Goal: Transaction & Acquisition: Purchase product/service

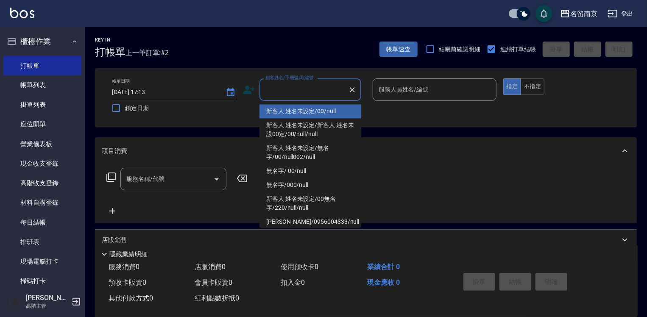
click at [282, 86] on input "顧客姓名/手機號碼/編號" at bounding box center [303, 89] width 81 height 15
type input "新客人 姓名未設定/00/null"
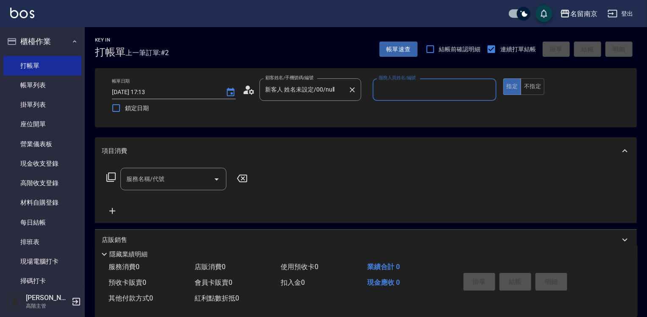
type input "3"
type input "[PERSON_NAME]-2"
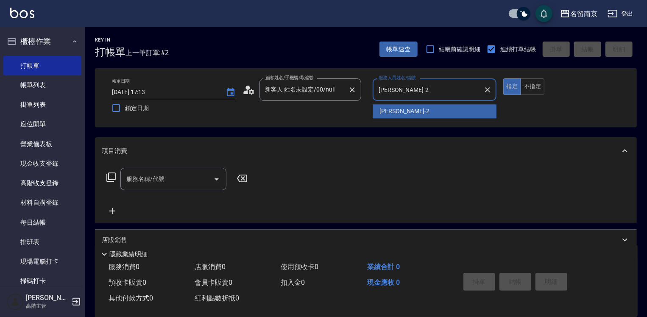
type button "true"
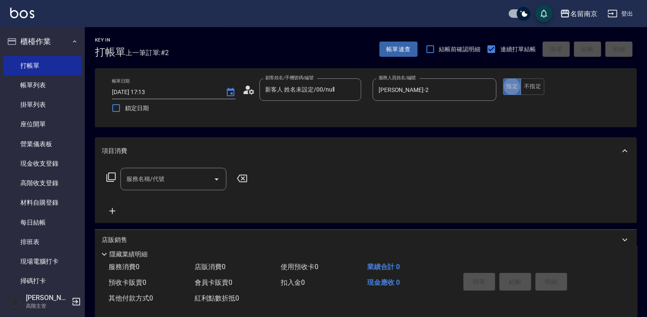
click at [188, 182] on input "服務名稱/代號" at bounding box center [167, 179] width 86 height 15
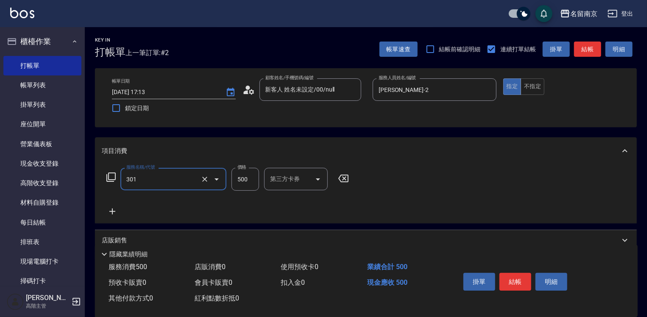
type input "剪髮(301)"
type input "650"
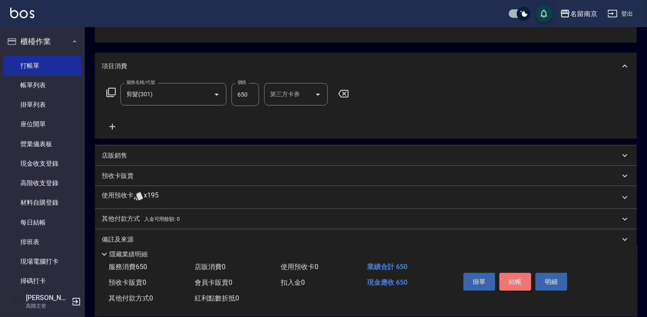
click at [516, 277] on button "結帳" at bounding box center [515, 282] width 32 height 18
type input "[DATE] 18:51"
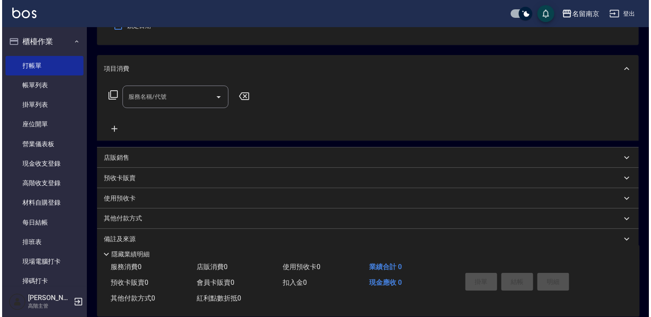
scroll to position [0, 0]
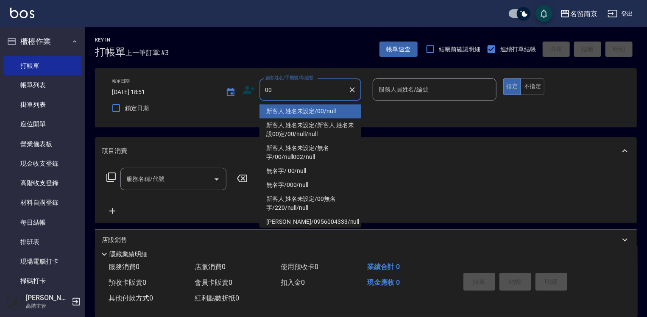
type input "新客人 姓名未設定/00/null"
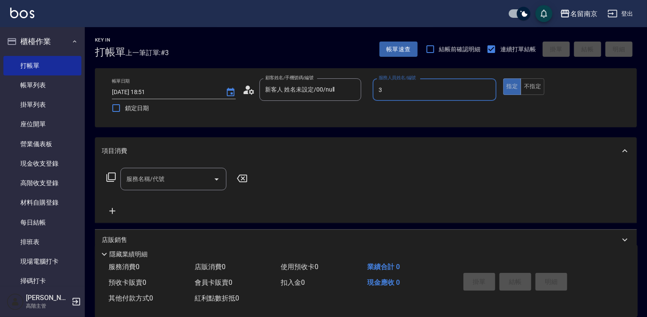
type input "[PERSON_NAME]-3"
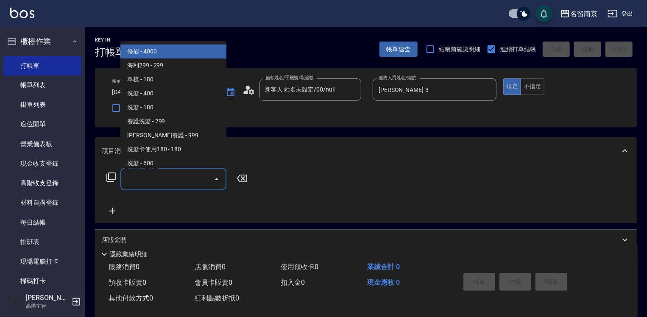
click at [156, 185] on input "服務名稱/代號" at bounding box center [167, 179] width 86 height 15
type input "2"
click at [108, 177] on icon at bounding box center [110, 177] width 9 height 9
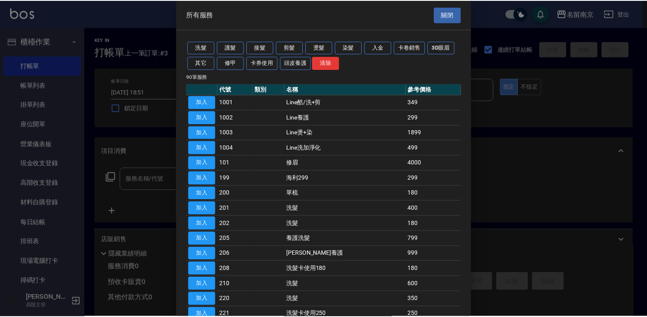
scroll to position [42, 0]
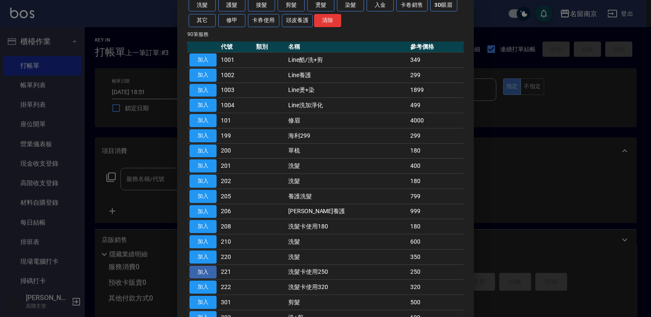
click at [208, 266] on button "加入" at bounding box center [203, 272] width 27 height 13
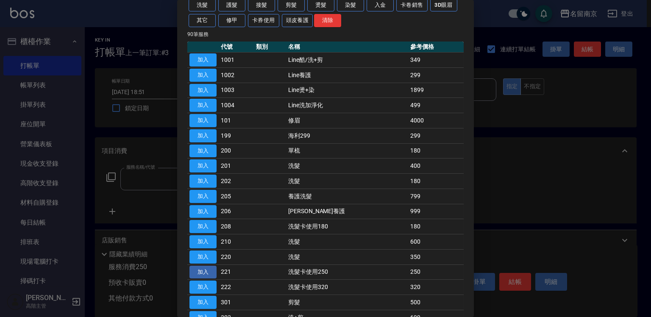
type input "洗髮卡使用250(221)"
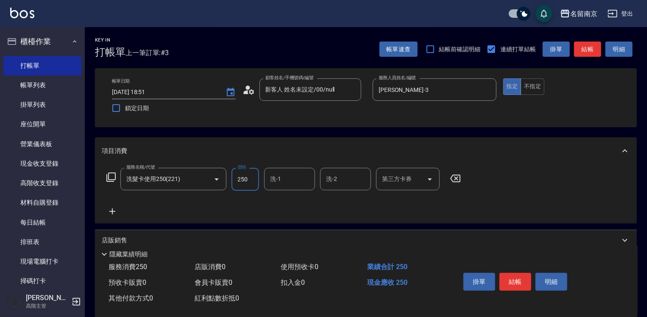
click at [238, 178] on input "250" at bounding box center [246, 179] width 28 height 23
type input "220"
type input "[PERSON_NAME]-2"
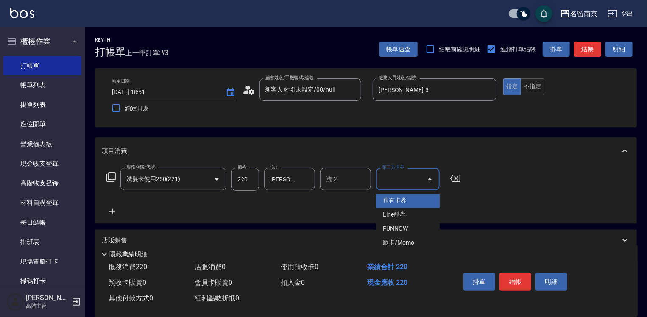
click at [385, 180] on input "第三方卡券" at bounding box center [401, 179] width 43 height 15
click at [385, 196] on span "舊有卡券" at bounding box center [408, 201] width 64 height 14
type input "舊有卡券"
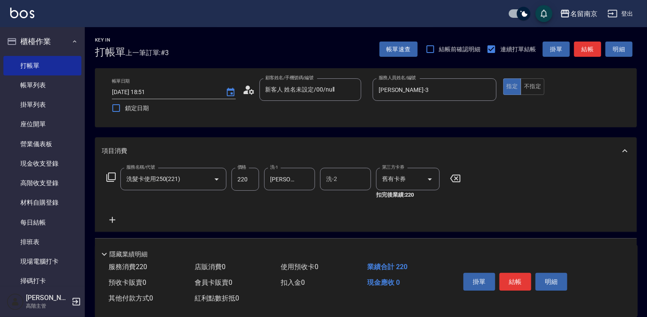
click at [111, 218] on icon at bounding box center [112, 220] width 21 height 10
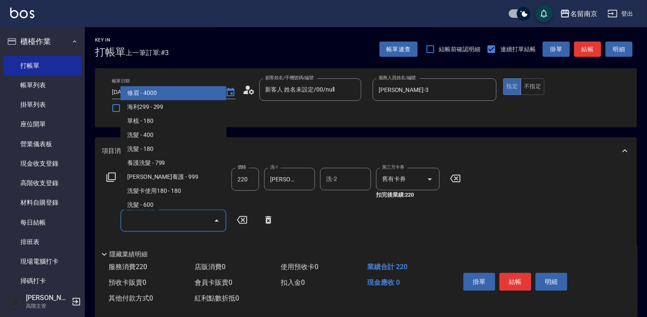
click at [145, 221] on input "服務名稱/代號" at bounding box center [167, 220] width 86 height 15
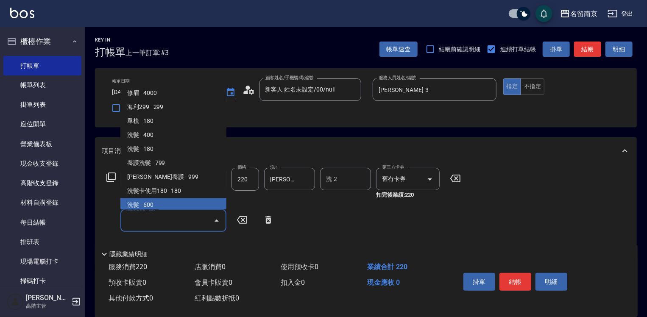
click at [115, 177] on icon at bounding box center [110, 177] width 9 height 9
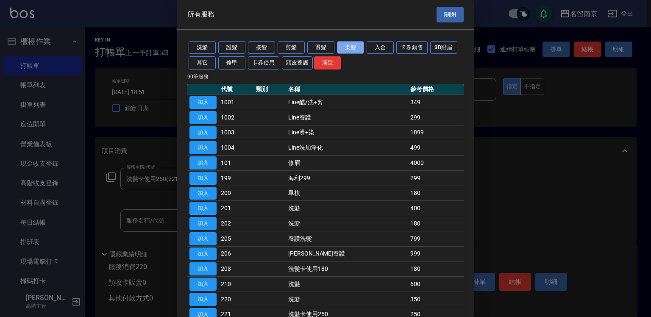
click at [353, 48] on button "染髮" at bounding box center [350, 47] width 27 height 13
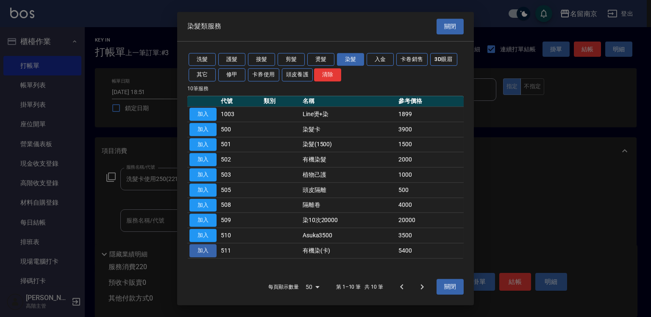
click at [196, 251] on button "加入" at bounding box center [203, 250] width 27 height 13
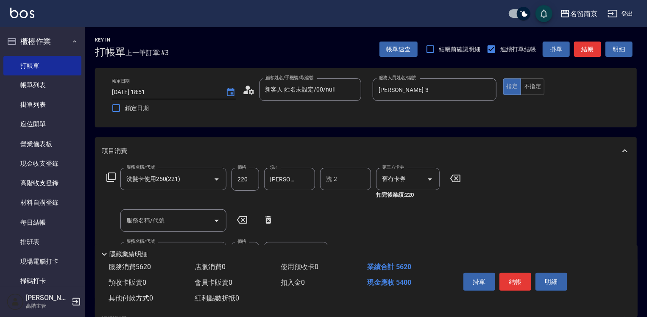
click at [114, 173] on icon at bounding box center [111, 177] width 10 height 10
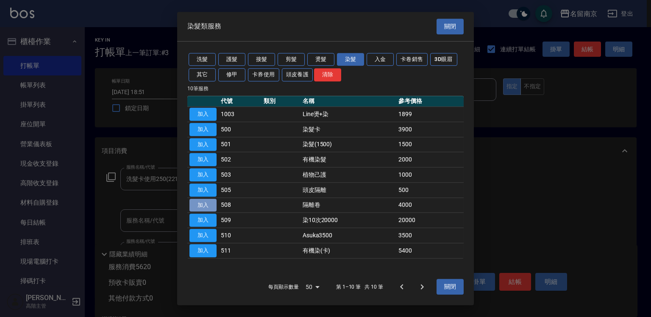
click at [202, 204] on button "加入" at bounding box center [203, 205] width 27 height 13
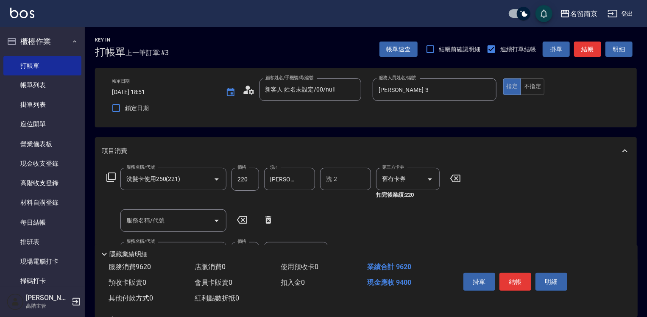
scroll to position [127, 0]
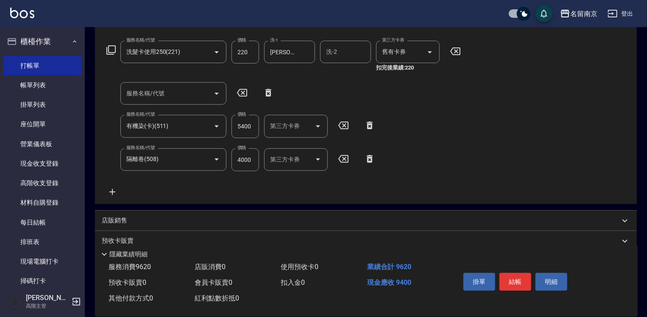
click at [112, 192] on icon at bounding box center [112, 192] width 6 height 6
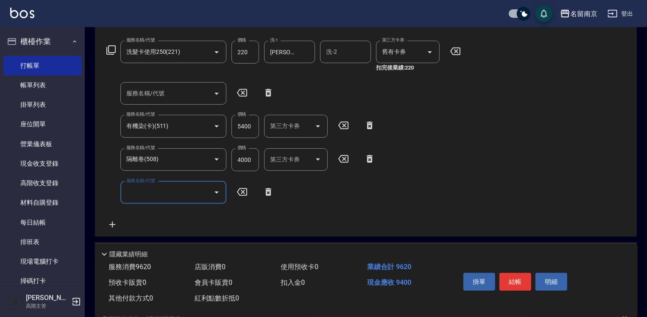
click at [113, 53] on icon at bounding box center [110, 49] width 9 height 9
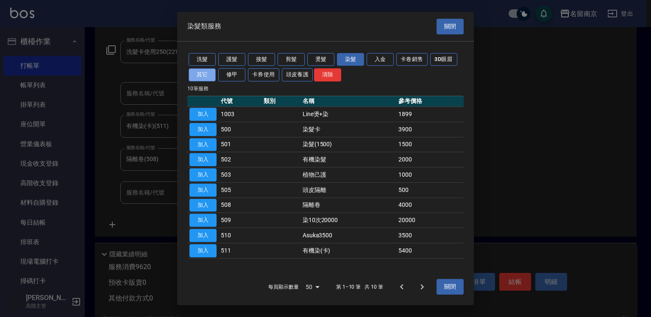
click at [206, 75] on button "其它" at bounding box center [202, 74] width 27 height 13
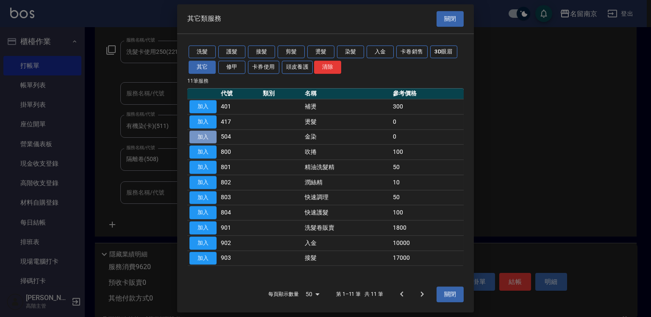
click at [206, 135] on button "加入" at bounding box center [203, 137] width 27 height 13
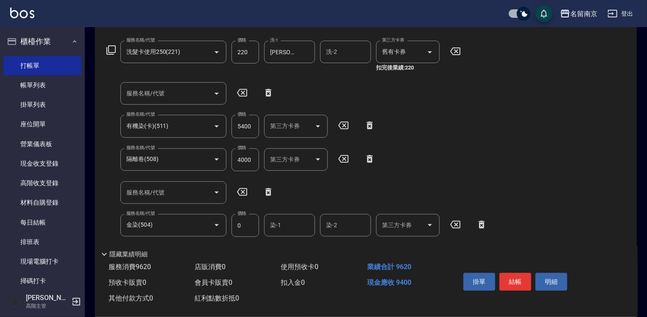
click at [113, 48] on icon at bounding box center [111, 50] width 10 height 10
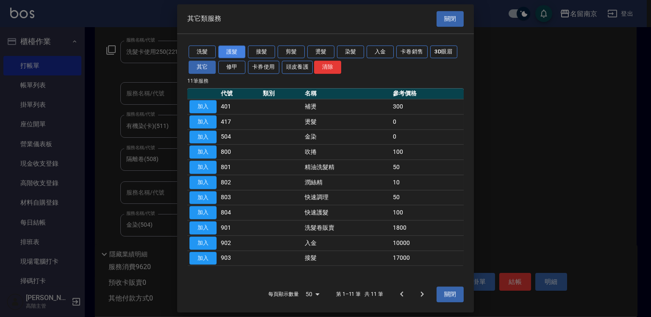
click at [243, 50] on button "護髮" at bounding box center [231, 51] width 27 height 13
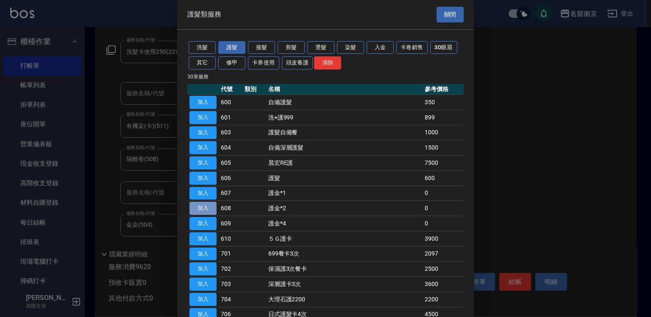
click at [208, 203] on button "加入" at bounding box center [203, 208] width 27 height 13
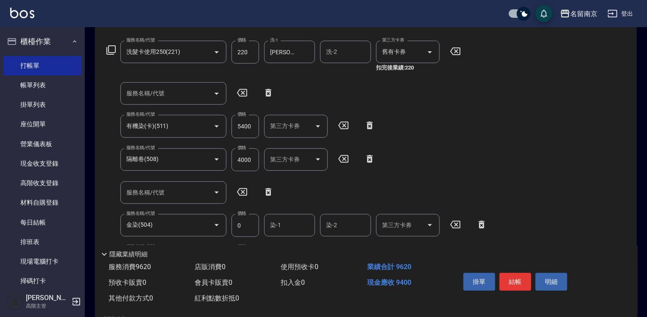
scroll to position [254, 0]
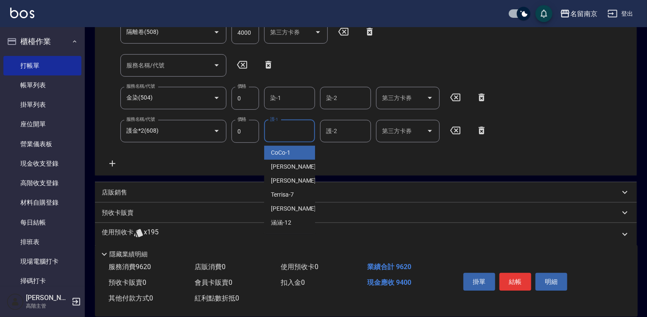
click at [298, 131] on input "護-1" at bounding box center [289, 131] width 43 height 15
type input "[PERSON_NAME]-3"
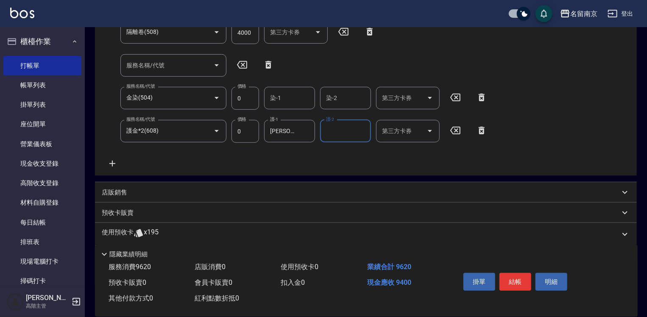
click at [298, 100] on div "服務名稱/代號 洗髮卡使用250(221) 服務名稱/代號 價格 220 價格 洗-1 [PERSON_NAME]-2 洗-1 洗-2 洗-2 第三方卡券 舊…" at bounding box center [297, 40] width 391 height 255
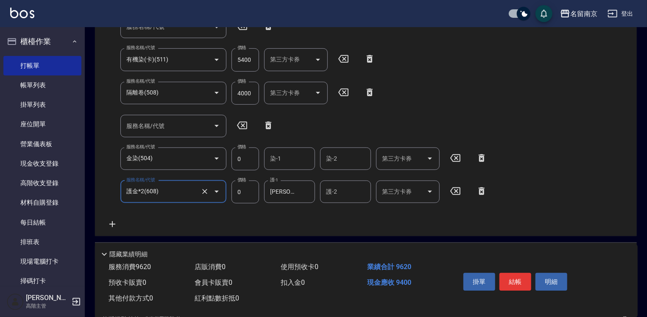
click at [287, 156] on input "染-1" at bounding box center [289, 158] width 43 height 15
click at [285, 159] on input "染-1" at bounding box center [289, 158] width 43 height 15
click at [433, 116] on div "服務名稱/代號 洗髮卡使用250(221) 服務名稱/代號 價格 220 價格 洗-1 [PERSON_NAME]-2 洗-1 洗-2 洗-2 第三方卡券 舊…" at bounding box center [297, 101] width 391 height 255
click at [280, 157] on input "染-1" at bounding box center [289, 158] width 43 height 15
click at [280, 158] on input "染-1" at bounding box center [289, 158] width 43 height 15
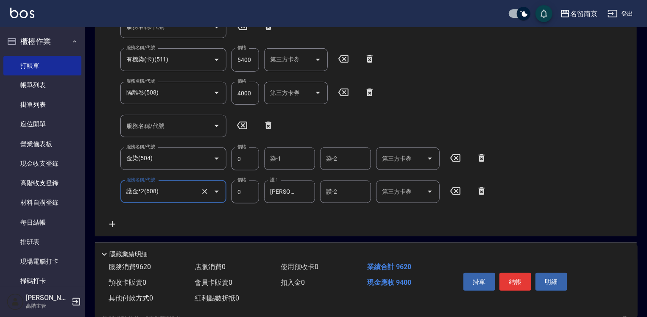
click at [270, 159] on input "染-1" at bounding box center [289, 158] width 43 height 15
click at [474, 86] on div "服務名稱/代號 洗髮卡使用250(221) 服務名稱/代號 價格 220 價格 洗-1 [PERSON_NAME]-2 洗-1 洗-2 洗-2 第三方卡券 舊…" at bounding box center [297, 101] width 391 height 255
click at [290, 159] on input "染-1" at bounding box center [289, 158] width 43 height 15
click at [294, 155] on input "染-1" at bounding box center [289, 158] width 43 height 15
click at [303, 156] on input "染-1" at bounding box center [289, 158] width 43 height 15
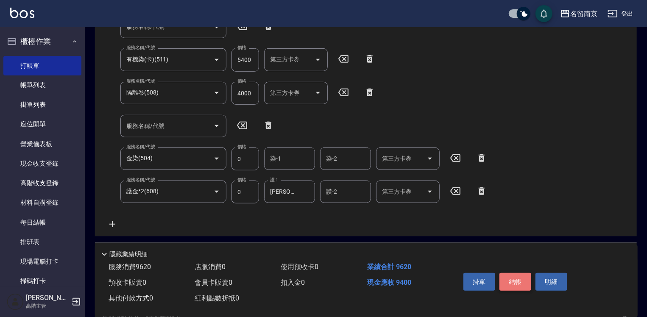
click at [523, 280] on button "結帳" at bounding box center [515, 282] width 32 height 18
type input "[DATE] 18:52"
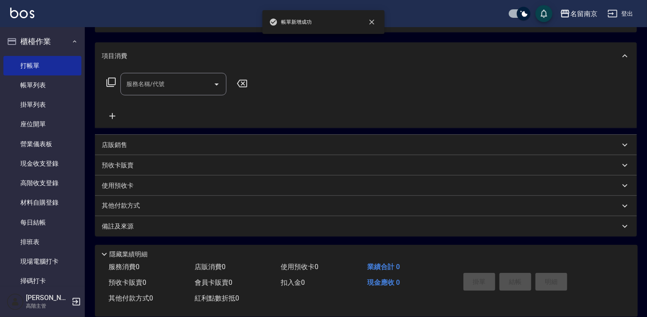
scroll to position [0, 0]
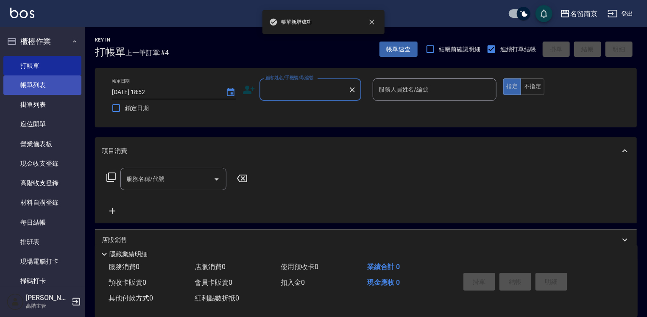
click at [56, 84] on link "帳單列表" at bounding box center [42, 85] width 78 height 20
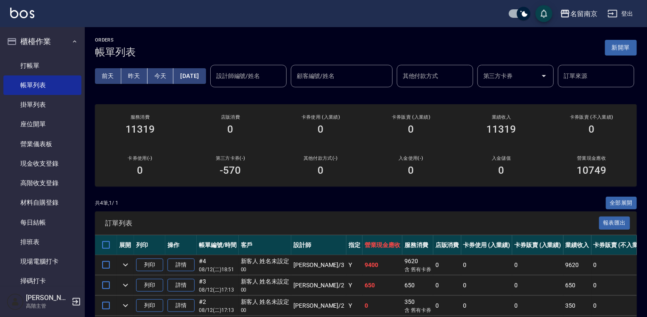
scroll to position [85, 0]
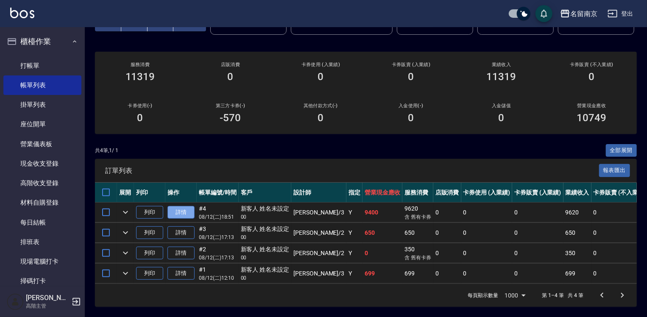
click at [187, 206] on link "詳情" at bounding box center [180, 212] width 27 height 13
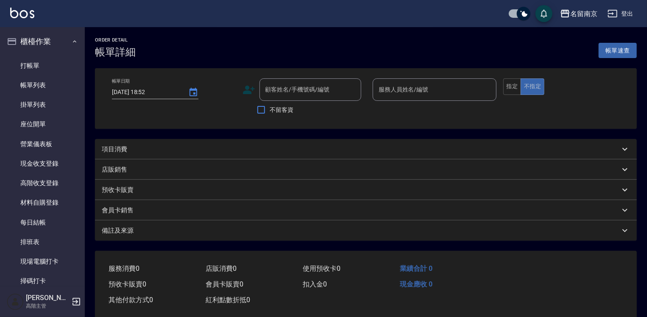
type input "[DATE] 18:51"
type input "[PERSON_NAME]-3"
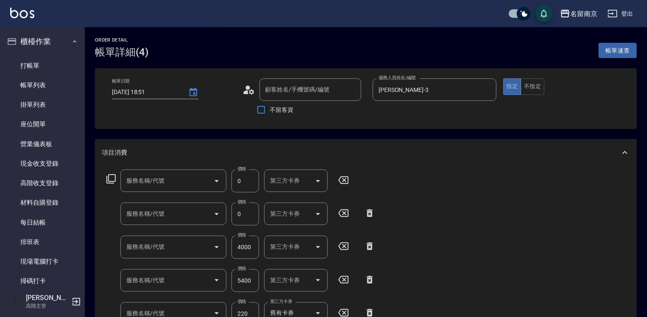
type input "新客人 姓名未設定/00/null"
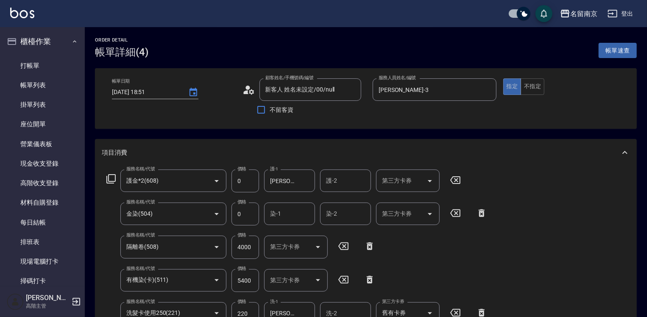
type input "護金*2(608)"
type input "金染(504)"
type input "隔離卷(508)"
type input "有機染(卡)(511)"
type input "洗髮卡使用250(221)"
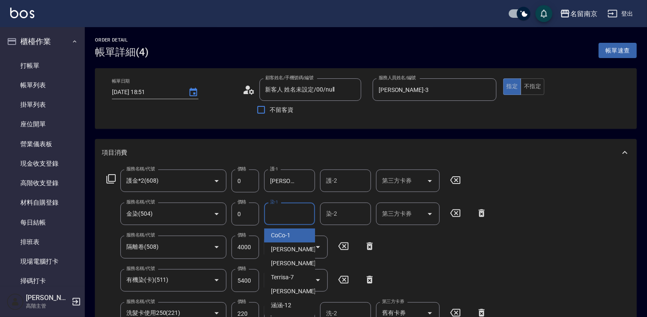
click at [288, 213] on input "染-1" at bounding box center [289, 213] width 43 height 15
type input "[PERSON_NAME]-3"
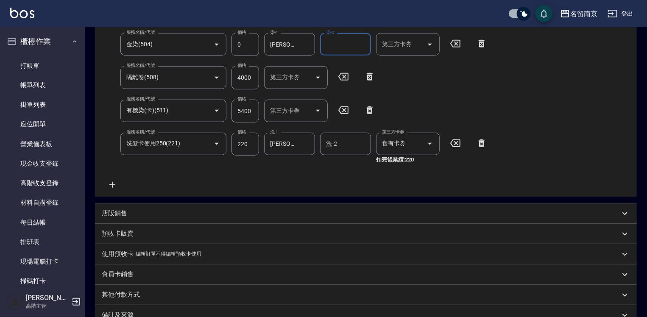
scroll to position [254, 0]
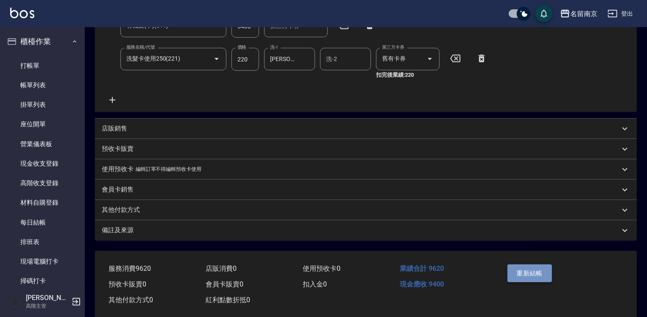
click at [538, 273] on button "重新結帳" at bounding box center [530, 274] width 45 height 18
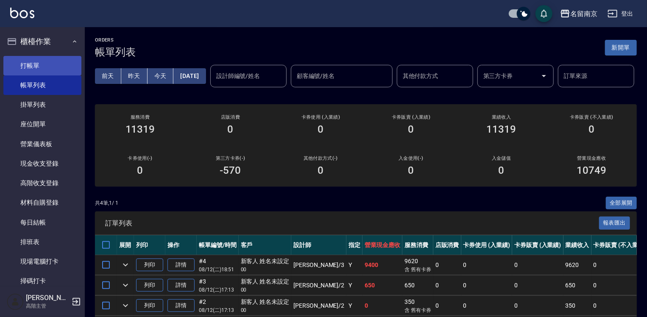
click at [21, 64] on link "打帳單" at bounding box center [42, 66] width 78 height 20
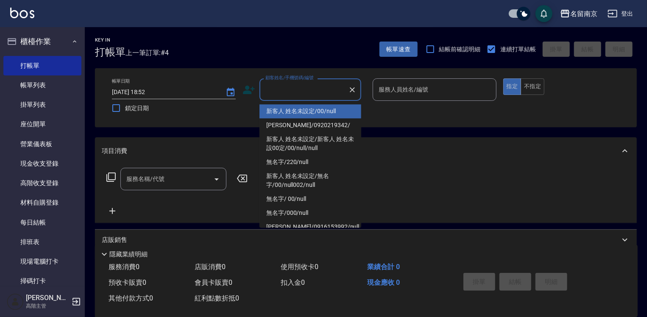
click at [327, 87] on input "顧客姓名/手機號碼/編號" at bounding box center [303, 89] width 81 height 15
type input "新客人 姓名未設定/00/null"
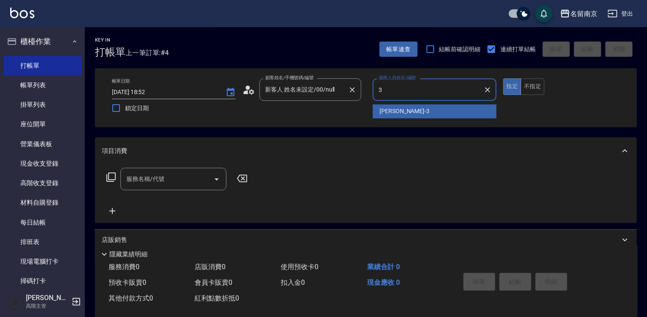
type input "[PERSON_NAME]-3"
type button "true"
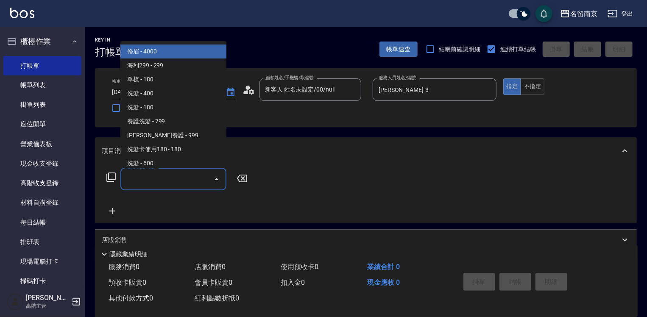
click at [142, 182] on input "服務名稱/代號" at bounding box center [167, 179] width 86 height 15
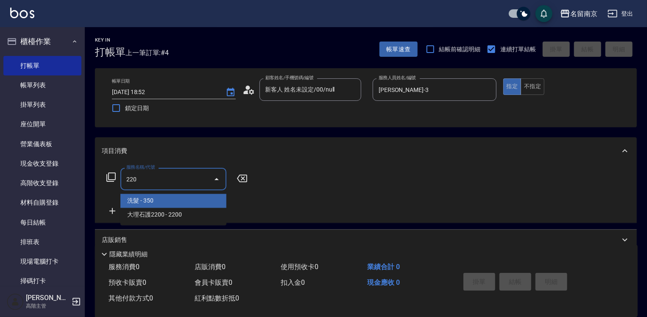
type input "洗髮(220)"
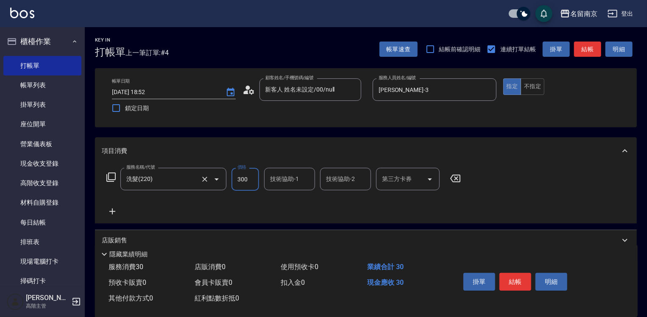
type input "300"
type input "[PERSON_NAME]-3"
click at [110, 211] on icon at bounding box center [112, 211] width 21 height 10
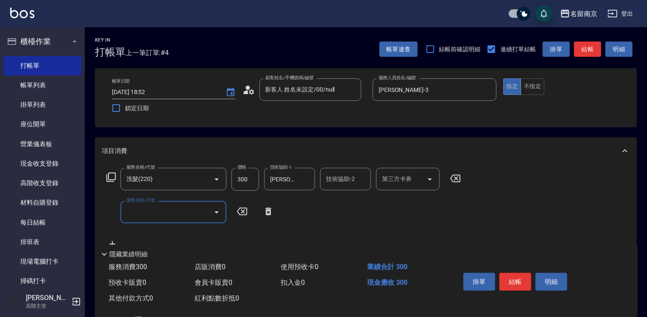
drag, startPoint x: 110, startPoint y: 211, endPoint x: 154, endPoint y: 214, distance: 44.2
click at [154, 214] on input "服務名稱/代號" at bounding box center [167, 212] width 86 height 15
type input "剪髮(301)"
type input "550"
click at [512, 279] on button "結帳" at bounding box center [515, 282] width 32 height 18
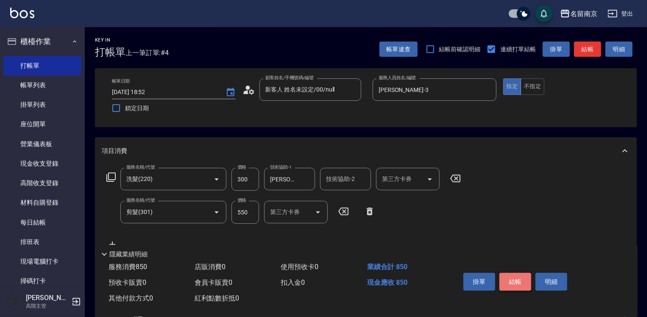
type input "[DATE] 18:53"
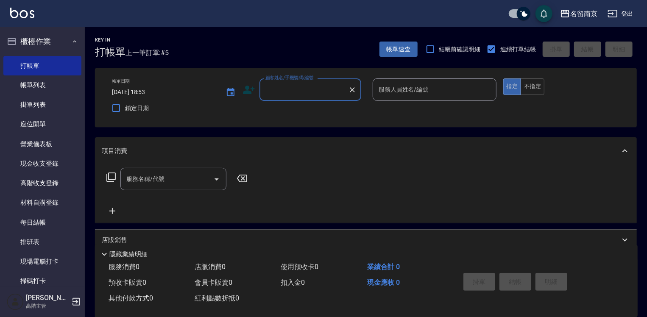
drag, startPoint x: 269, startPoint y: 84, endPoint x: 279, endPoint y: 87, distance: 10.5
click at [269, 84] on div "顧客姓名/手機號碼/編號 顧客姓名/手機號碼/編號" at bounding box center [311, 89] width 102 height 22
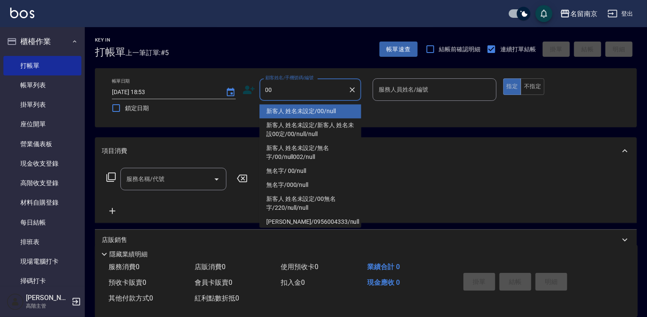
type input "新客人 姓名未設定/00/null"
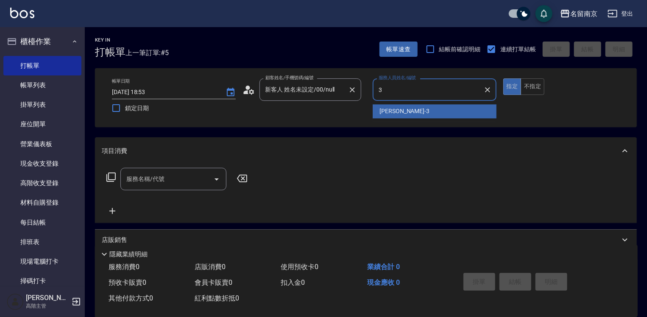
type input "[PERSON_NAME]-3"
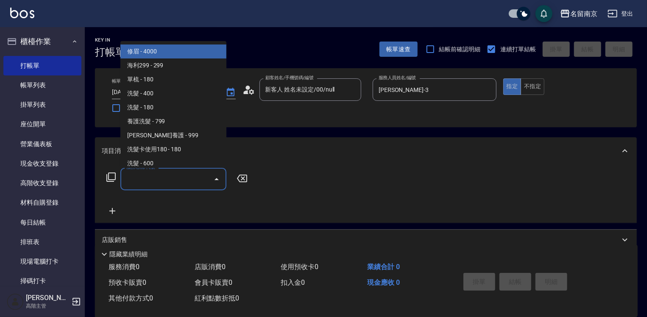
click at [200, 176] on input "服務名稱/代號" at bounding box center [167, 179] width 86 height 15
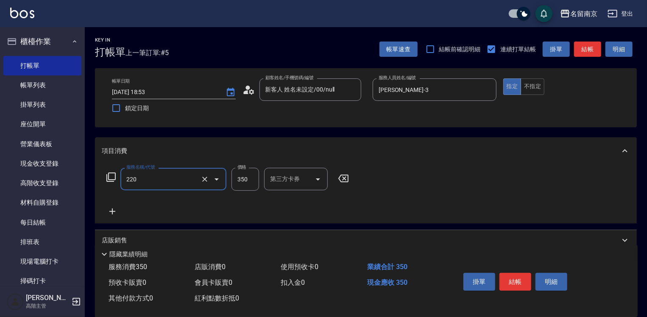
type input "洗髮(220)"
type input "350"
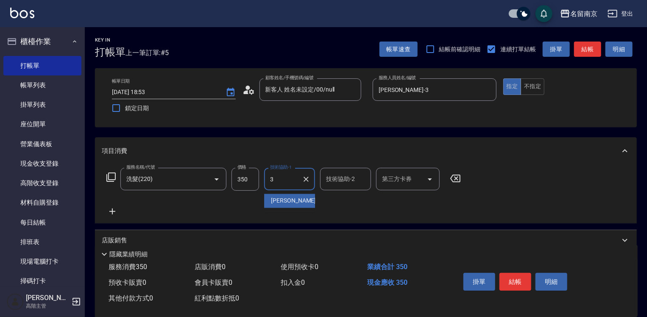
type input "[PERSON_NAME]-3"
click at [114, 213] on icon at bounding box center [112, 211] width 21 height 10
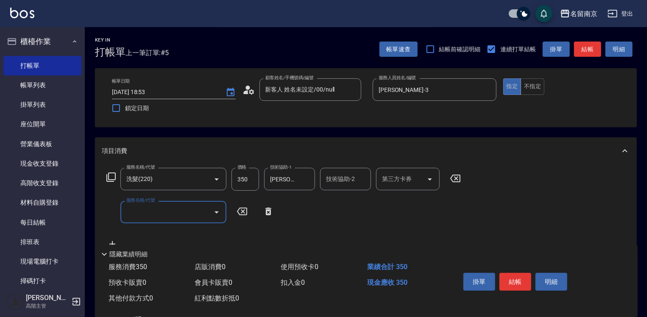
click at [146, 220] on div "服務名稱/代號" at bounding box center [173, 212] width 106 height 22
type input "吹捲(800)"
click at [516, 280] on button "結帳" at bounding box center [515, 282] width 32 height 18
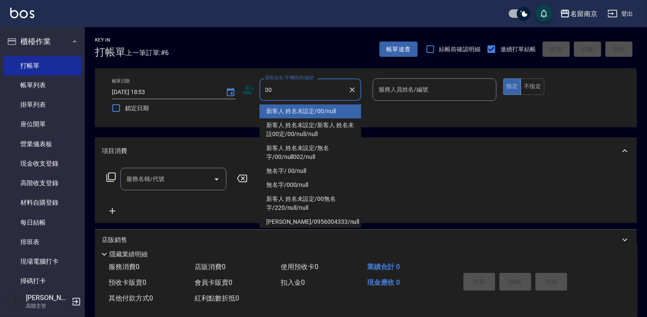
type input "新客人 姓名未設定/00/null"
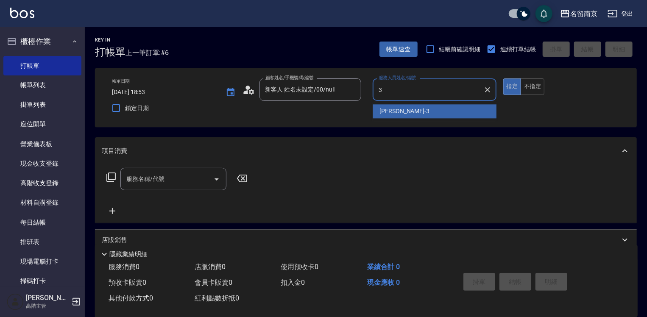
type input "[PERSON_NAME]-3"
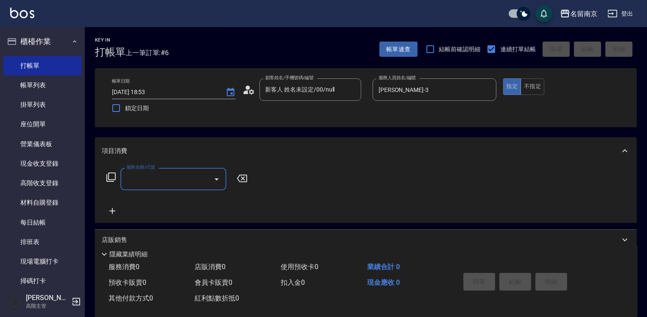
click at [193, 183] on input "服務名稱/代號" at bounding box center [167, 179] width 86 height 15
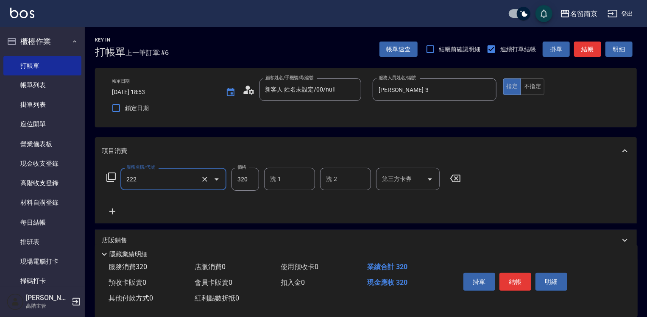
type input "洗髮卡使用320(222)"
click at [237, 181] on input "320" at bounding box center [246, 179] width 28 height 23
type input "280"
type input "[PERSON_NAME]-2"
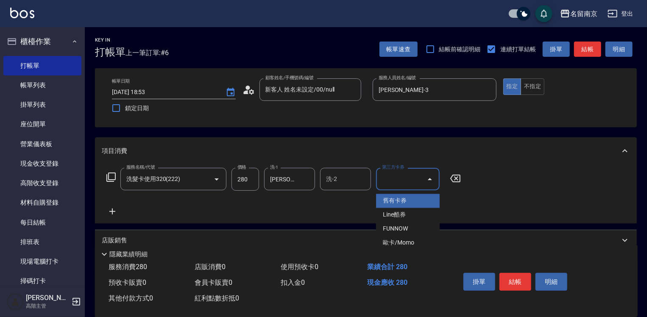
click at [393, 177] on input "第三方卡券" at bounding box center [401, 179] width 43 height 15
click at [393, 203] on span "舊有卡券" at bounding box center [408, 201] width 64 height 14
type input "舊有卡券"
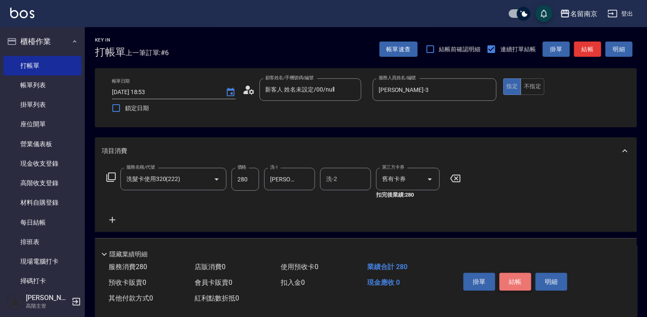
click at [526, 280] on button "結帳" at bounding box center [515, 282] width 32 height 18
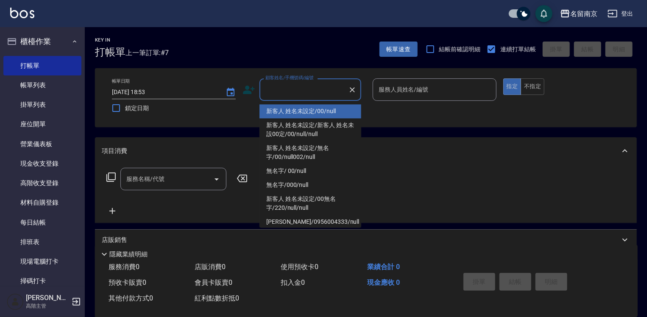
click at [314, 90] on input "顧客姓名/手機號碼/編號" at bounding box center [303, 89] width 81 height 15
type input "新客人 姓名未設定/00/null"
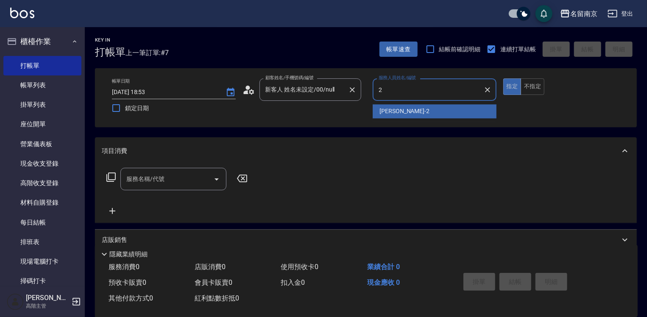
type input "[PERSON_NAME]-2"
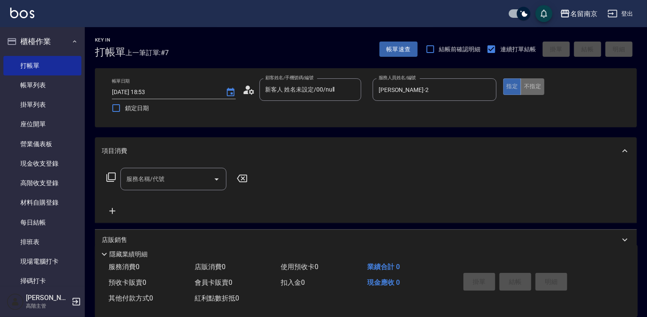
click at [533, 88] on button "不指定" at bounding box center [533, 86] width 24 height 17
click at [504, 86] on button "指定" at bounding box center [512, 86] width 18 height 17
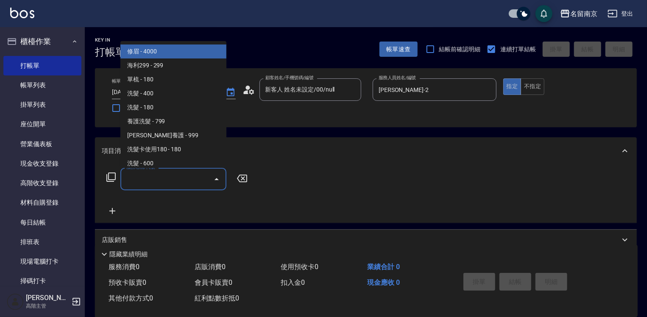
drag, startPoint x: 193, startPoint y: 185, endPoint x: 204, endPoint y: 181, distance: 11.4
click at [200, 183] on input "服務名稱/代號" at bounding box center [167, 179] width 86 height 15
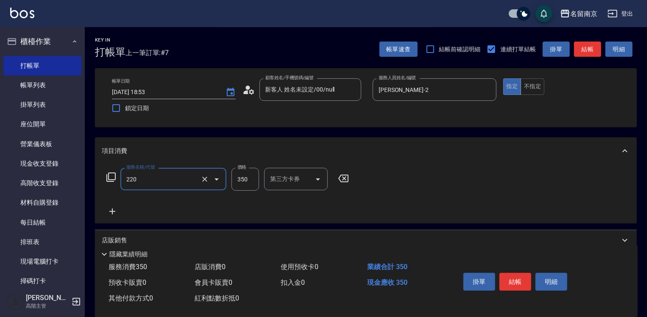
type input "洗髮(220)"
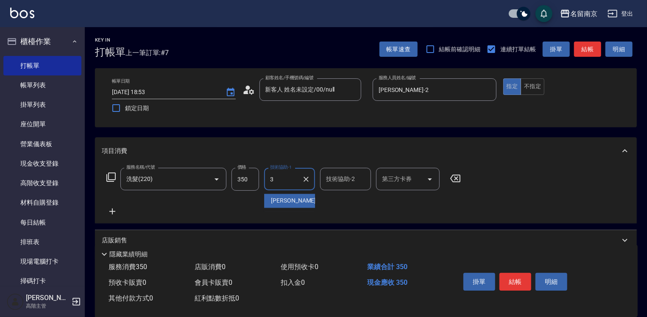
type input "[PERSON_NAME]-3"
click at [524, 278] on button "結帳" at bounding box center [515, 282] width 32 height 18
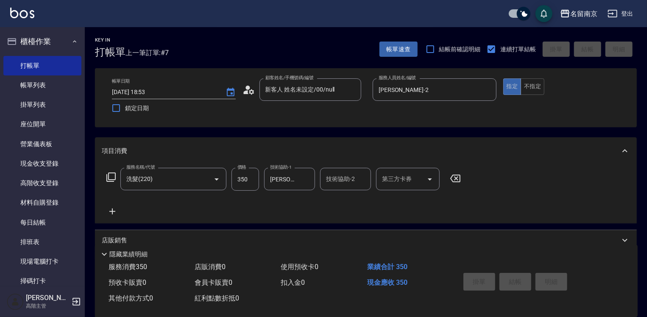
type input "[DATE] 19:17"
